Goal: Transaction & Acquisition: Purchase product/service

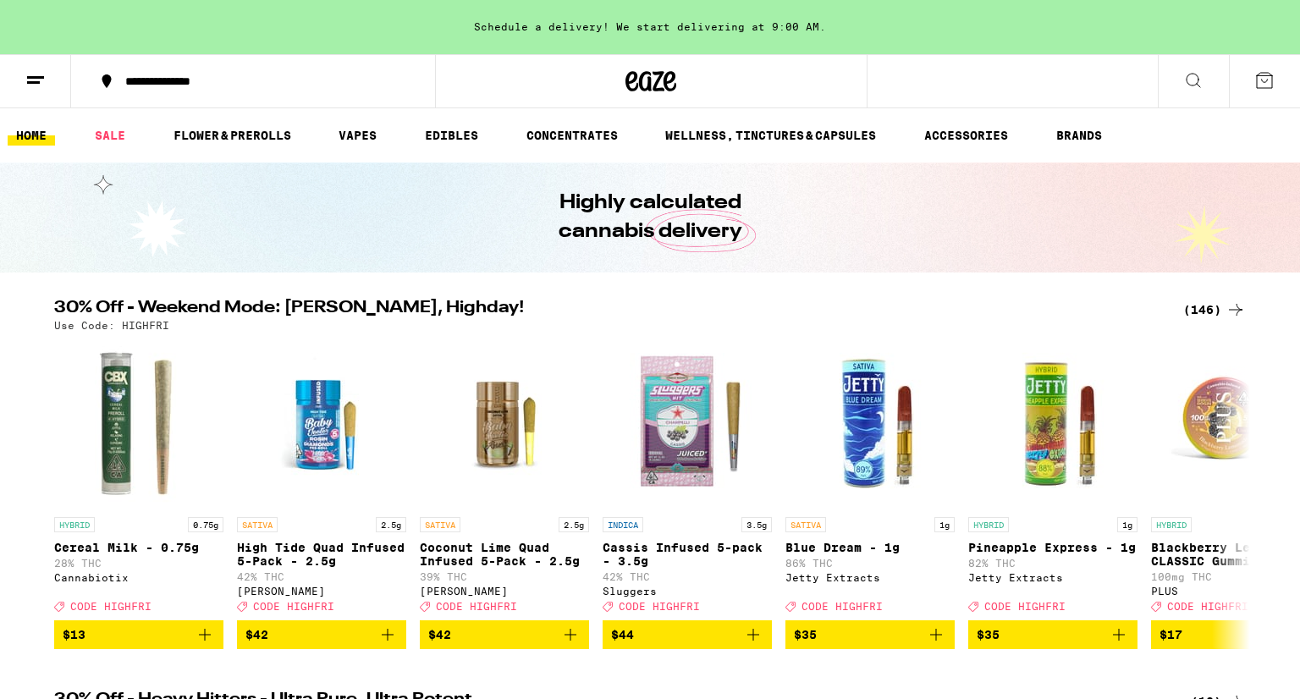
click at [1195, 85] on icon at bounding box center [1194, 80] width 20 height 20
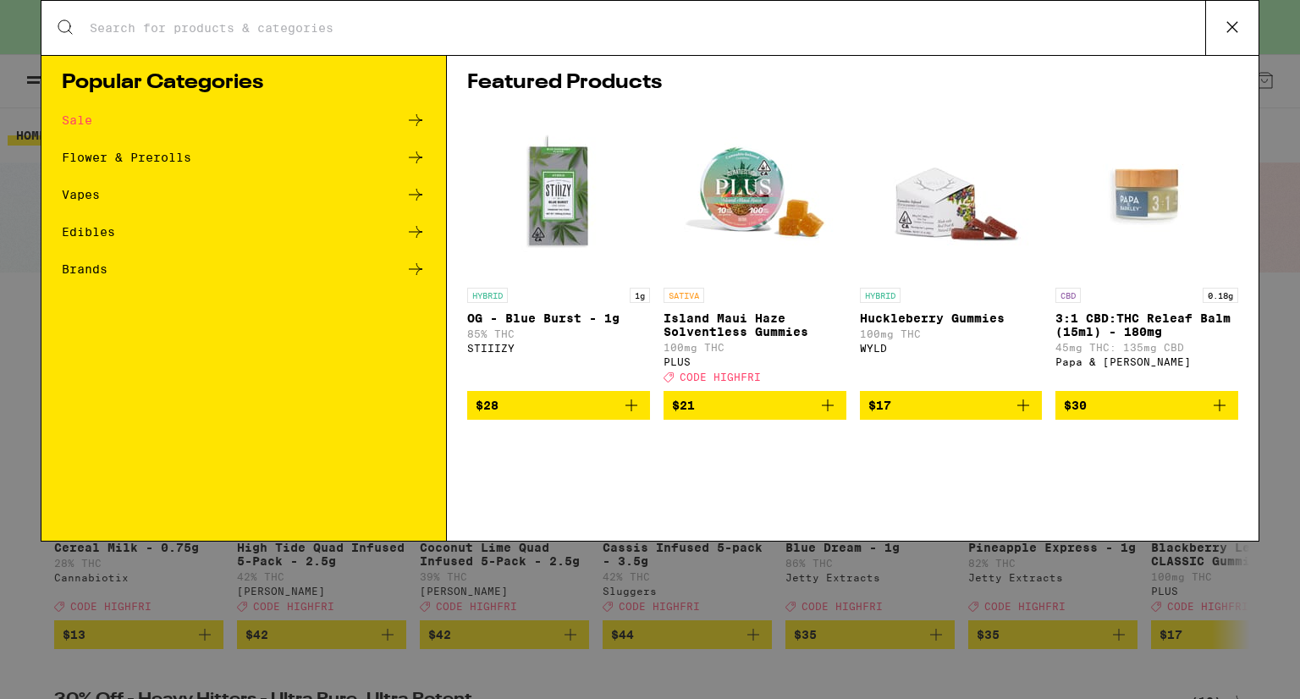
click at [643, 28] on input "Search for Products" at bounding box center [647, 27] width 1117 height 15
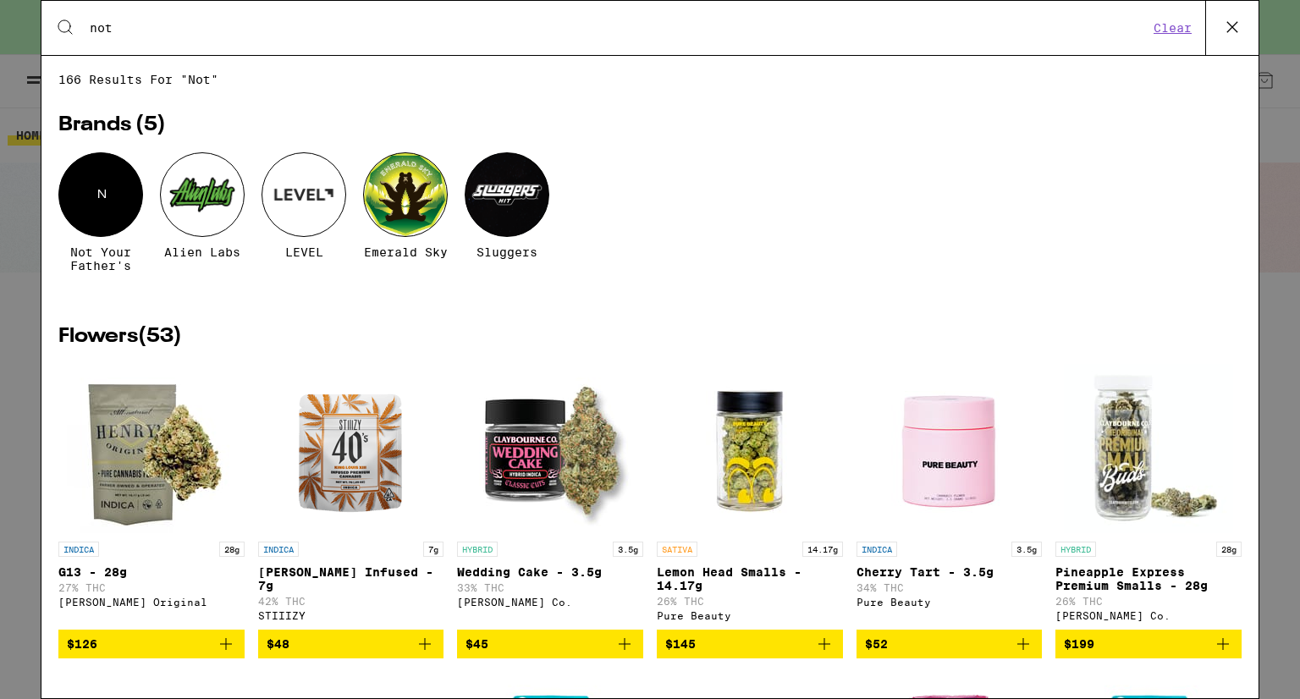
type input "not"
click at [98, 197] on div "N" at bounding box center [100, 194] width 85 height 85
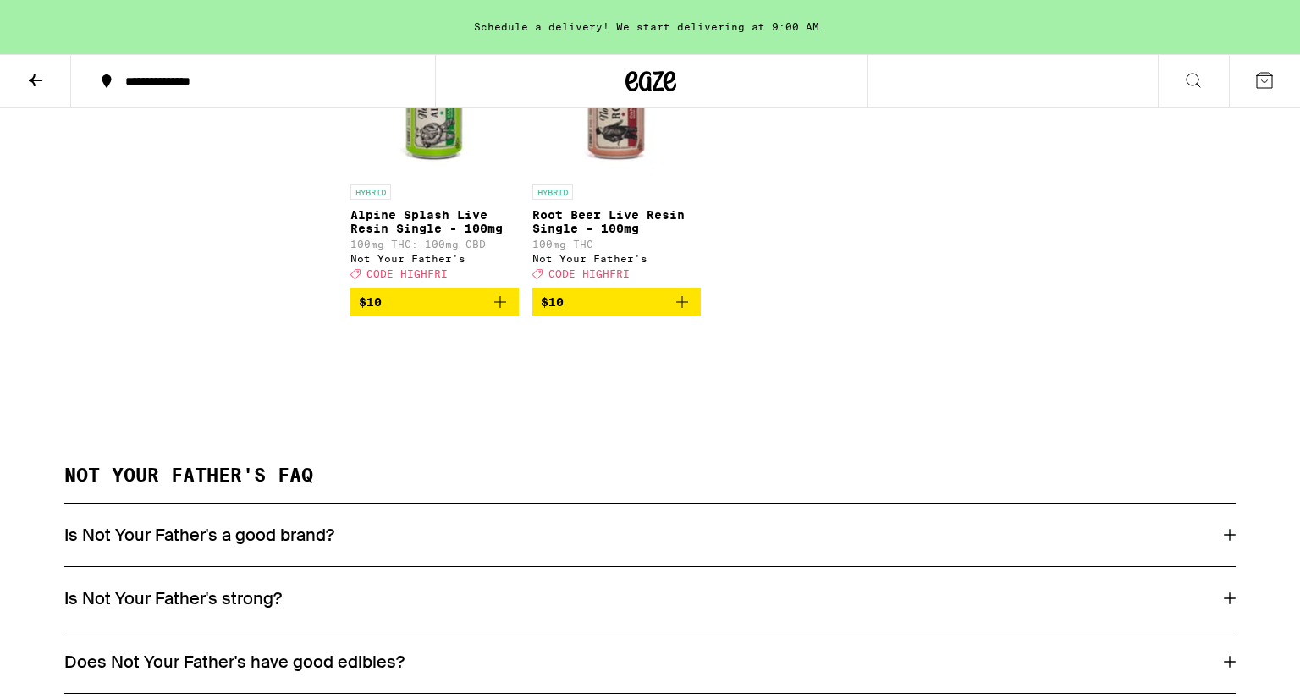
scroll to position [545, 0]
click at [688, 306] on icon "Add to bag" at bounding box center [682, 301] width 20 height 20
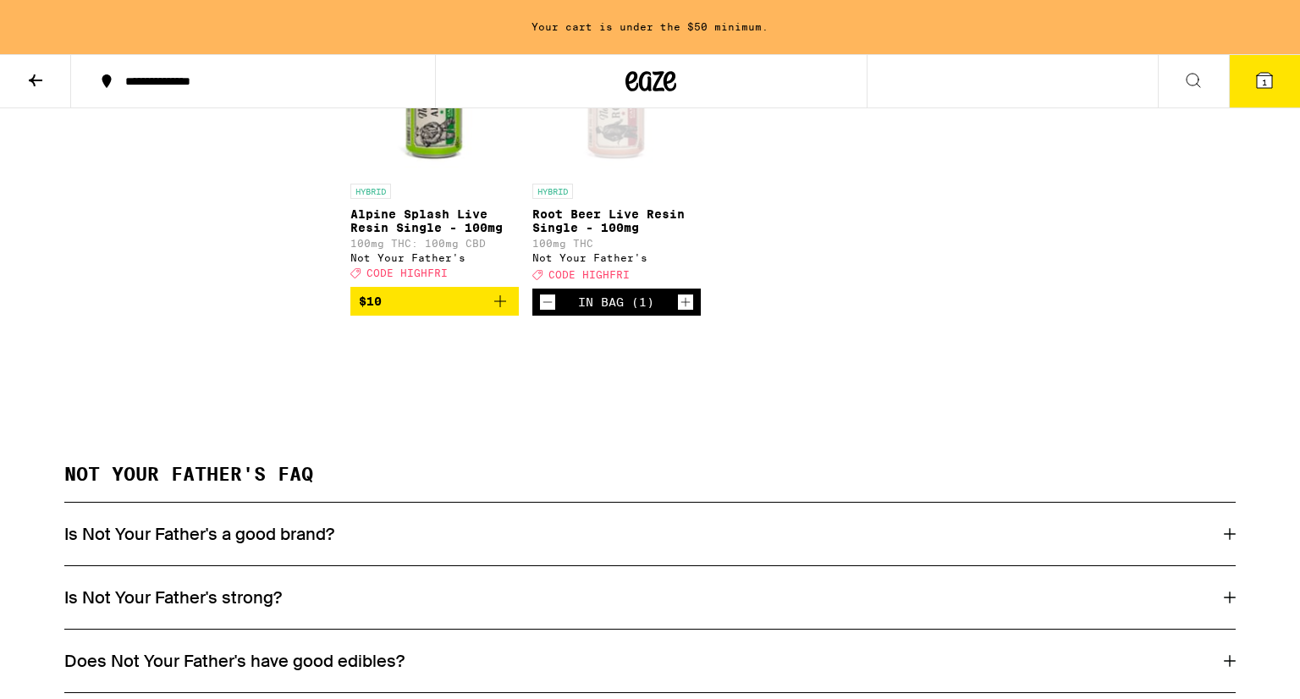
click at [688, 306] on icon "Increment" at bounding box center [685, 302] width 15 height 20
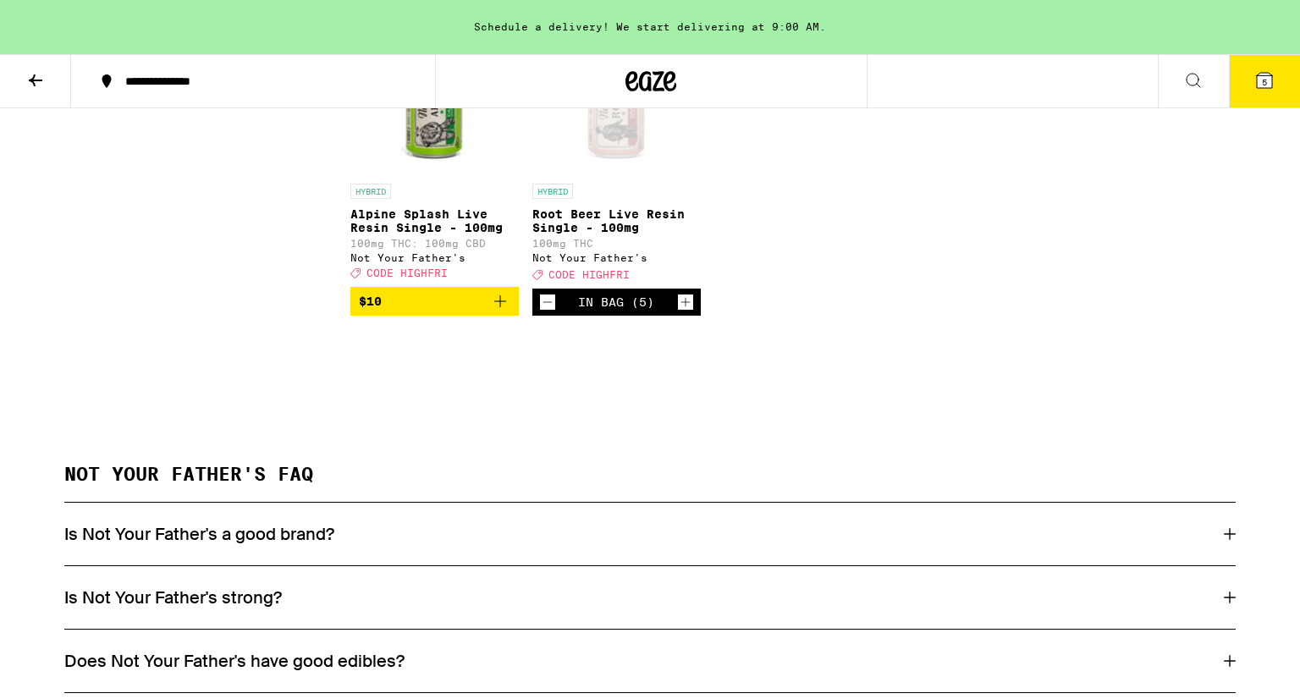
click at [688, 306] on icon "Increment" at bounding box center [685, 302] width 15 height 20
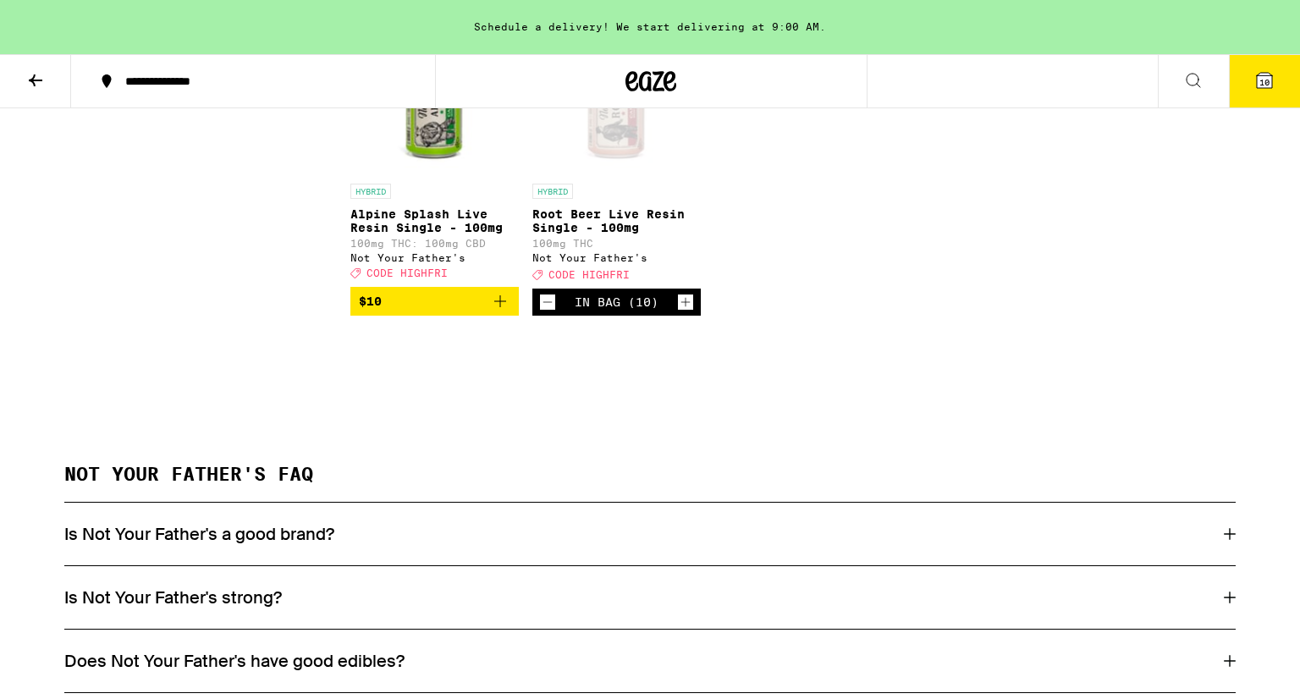
click at [1267, 82] on span "10" at bounding box center [1265, 82] width 10 height 10
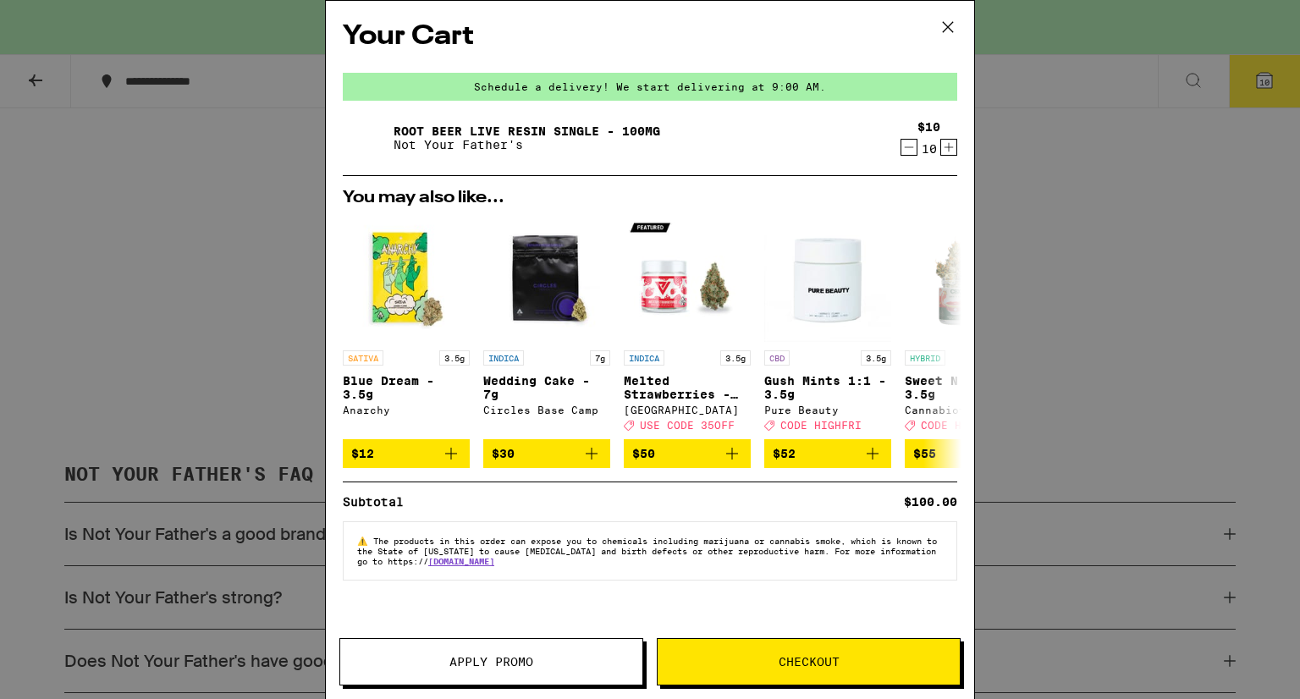
click at [947, 25] on icon at bounding box center [948, 27] width 10 height 10
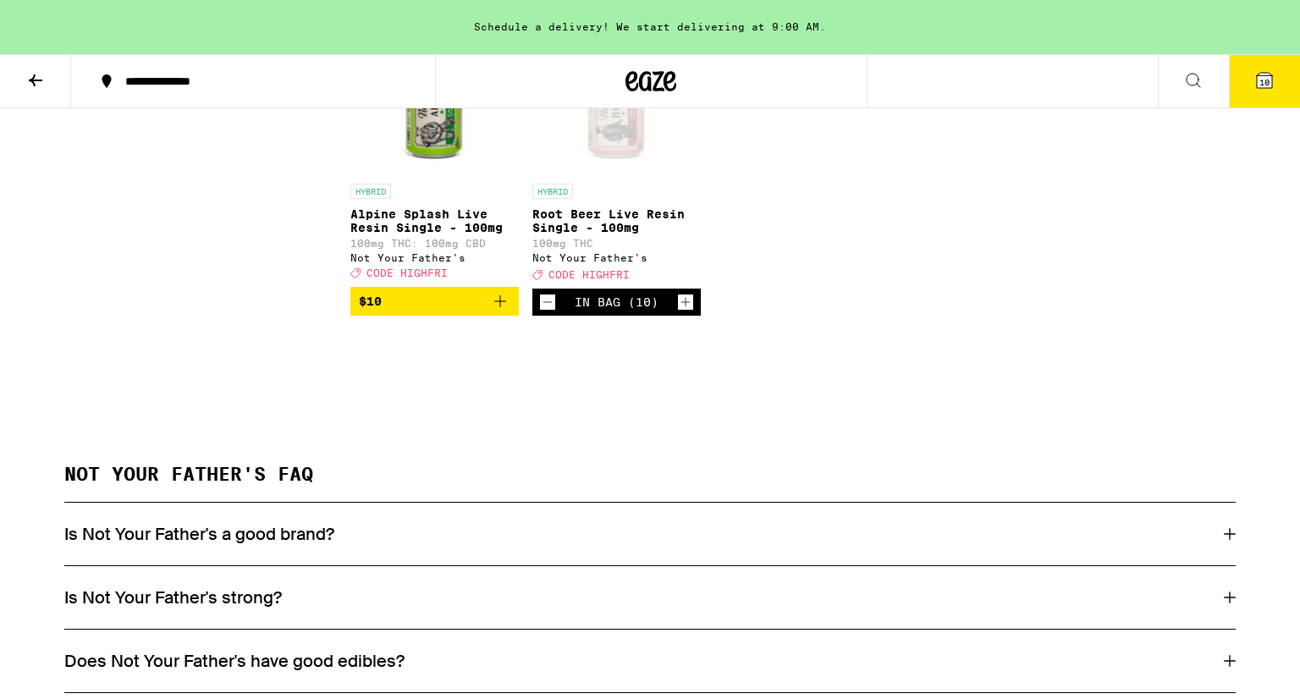
click at [1261, 75] on icon at bounding box center [1264, 80] width 15 height 15
